Goal: Task Accomplishment & Management: Manage account settings

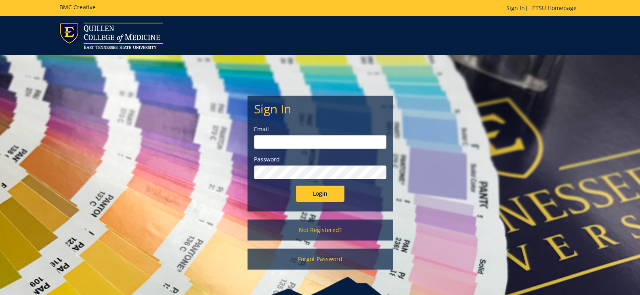
type input "[EMAIL_ADDRESS][DOMAIN_NAME]"
click at [321, 195] on input "Login" at bounding box center [320, 194] width 48 height 16
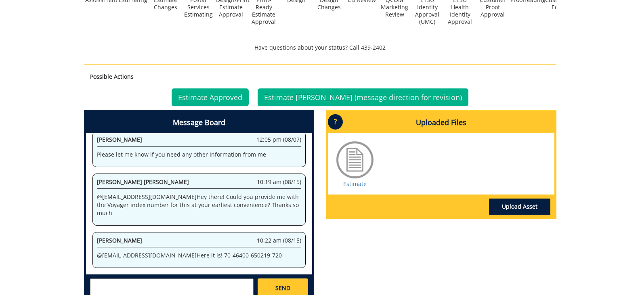
scroll to position [319, 0]
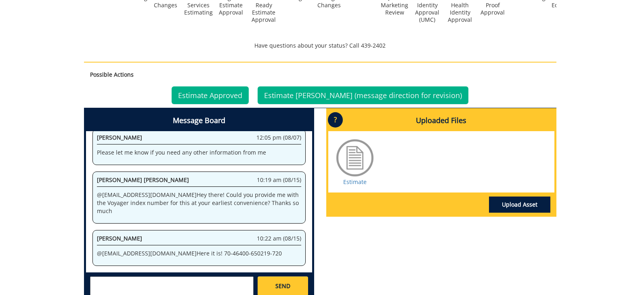
click at [358, 155] on div at bounding box center [355, 158] width 40 height 40
click at [525, 197] on link "Upload Asset" at bounding box center [519, 205] width 61 height 16
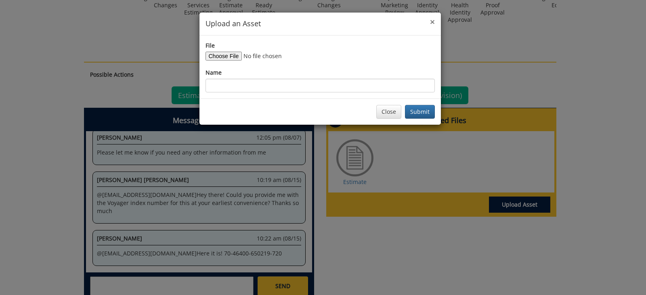
click at [431, 22] on span "×" at bounding box center [432, 21] width 5 height 11
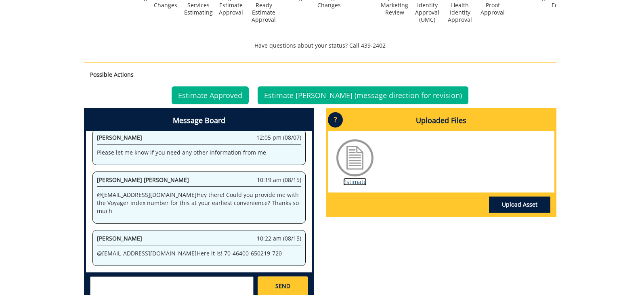
click at [351, 178] on link "Estimate" at bounding box center [354, 182] width 23 height 8
click at [239, 88] on link "Estimate Approved" at bounding box center [210, 95] width 77 height 18
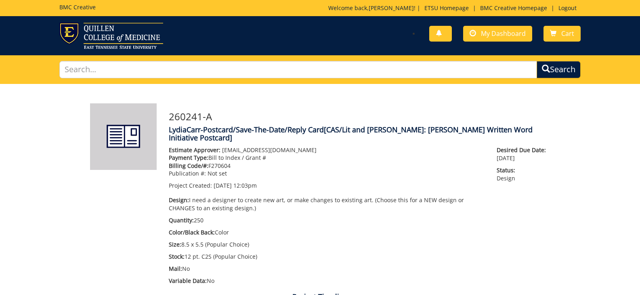
scroll to position [142, 0]
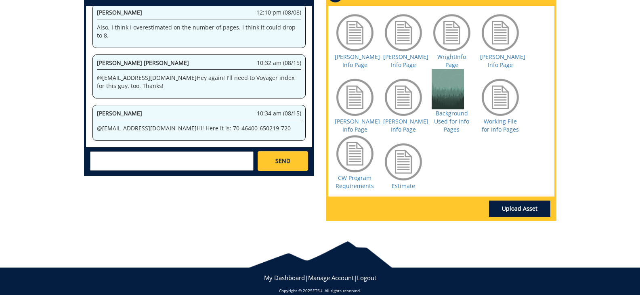
scroll to position [434, 0]
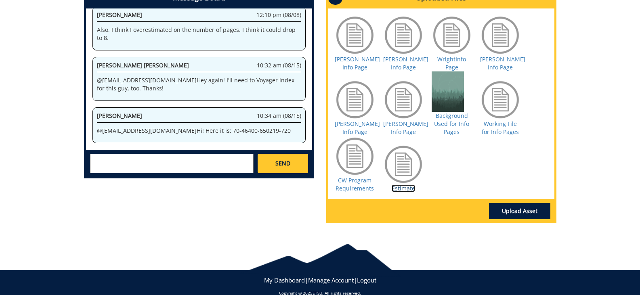
click at [406, 189] on link "Estimate" at bounding box center [403, 189] width 23 height 8
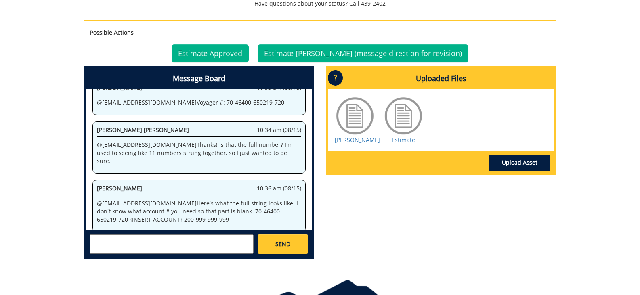
scroll to position [321, 0]
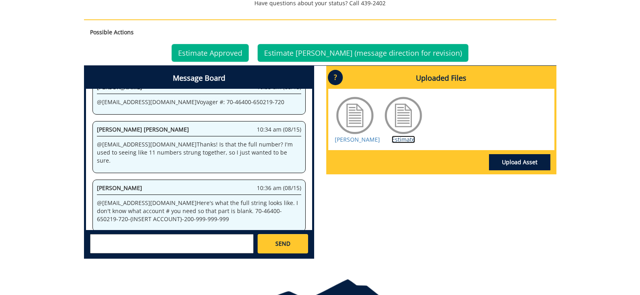
click at [403, 143] on link "Estimate" at bounding box center [403, 140] width 23 height 8
click at [241, 51] on link "Estimate Approved" at bounding box center [210, 53] width 77 height 18
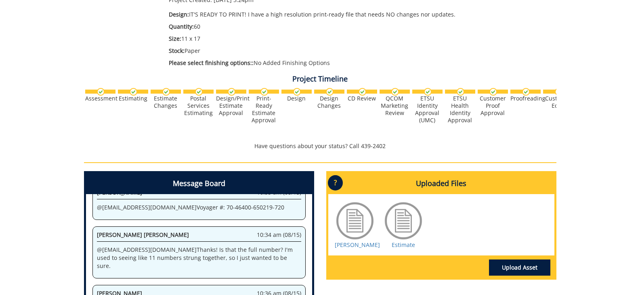
scroll to position [178, 0]
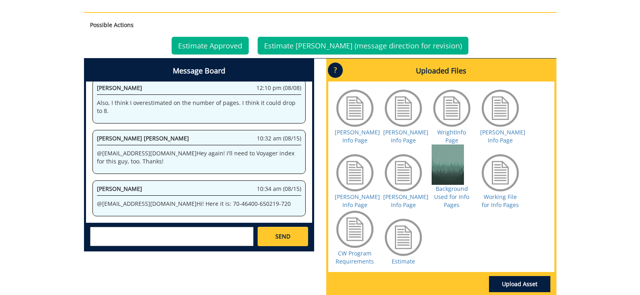
scroll to position [377, 0]
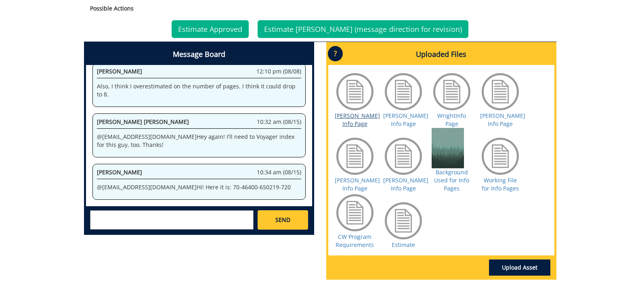
click at [361, 118] on link "[PERSON_NAME] Info Page" at bounding box center [357, 120] width 45 height 16
click at [233, 30] on link "Estimate Approved" at bounding box center [210, 29] width 77 height 18
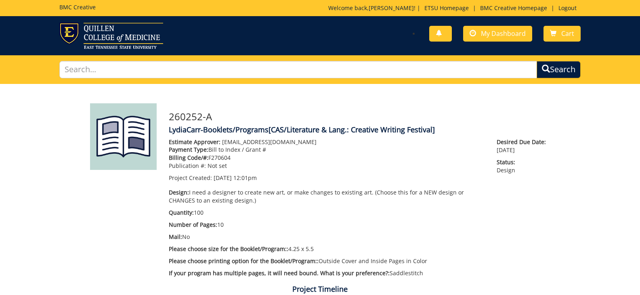
scroll to position [142, 0]
